Goal: Information Seeking & Learning: Learn about a topic

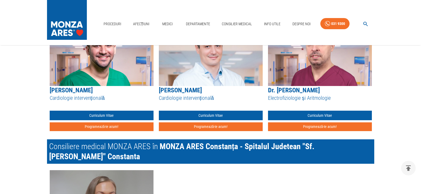
scroll to position [717, 0]
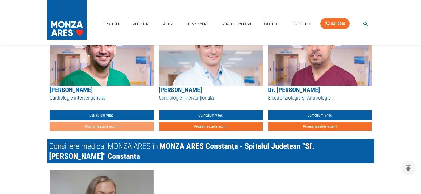
click at [104, 126] on button "Programează-te acum!" at bounding box center [102, 126] width 104 height 9
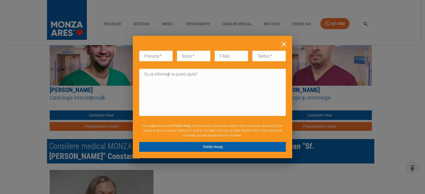
click at [284, 44] on icon at bounding box center [284, 44] width 8 height 8
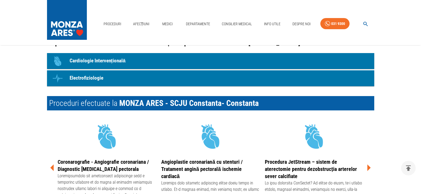
scroll to position [451, 0]
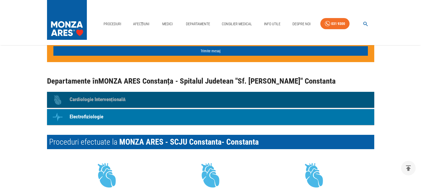
click at [118, 99] on p "Cardiologie Intervențională" at bounding box center [98, 100] width 56 height 8
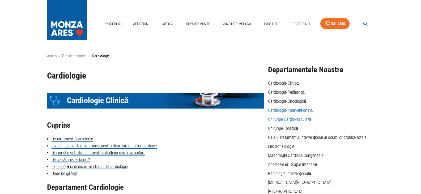
click at [293, 119] on link "Chirurgie Cardiovasculară" at bounding box center [289, 119] width 43 height 5
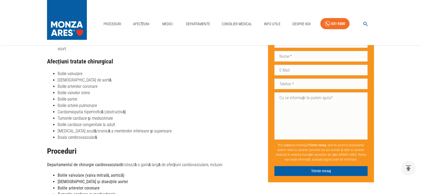
scroll to position [229, 0]
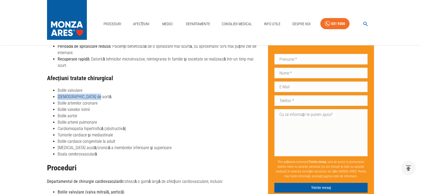
drag, startPoint x: 94, startPoint y: 91, endPoint x: 56, endPoint y: 90, distance: 38.8
click at [56, 90] on ul "Bolile valvulare​ Anevrismele de aortă​ Bolile arterelor coronare​ Bolile valve…" at bounding box center [155, 122] width 217 height 70
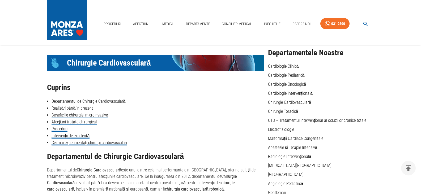
scroll to position [0, 0]
